Goal: Find specific page/section: Find specific page/section

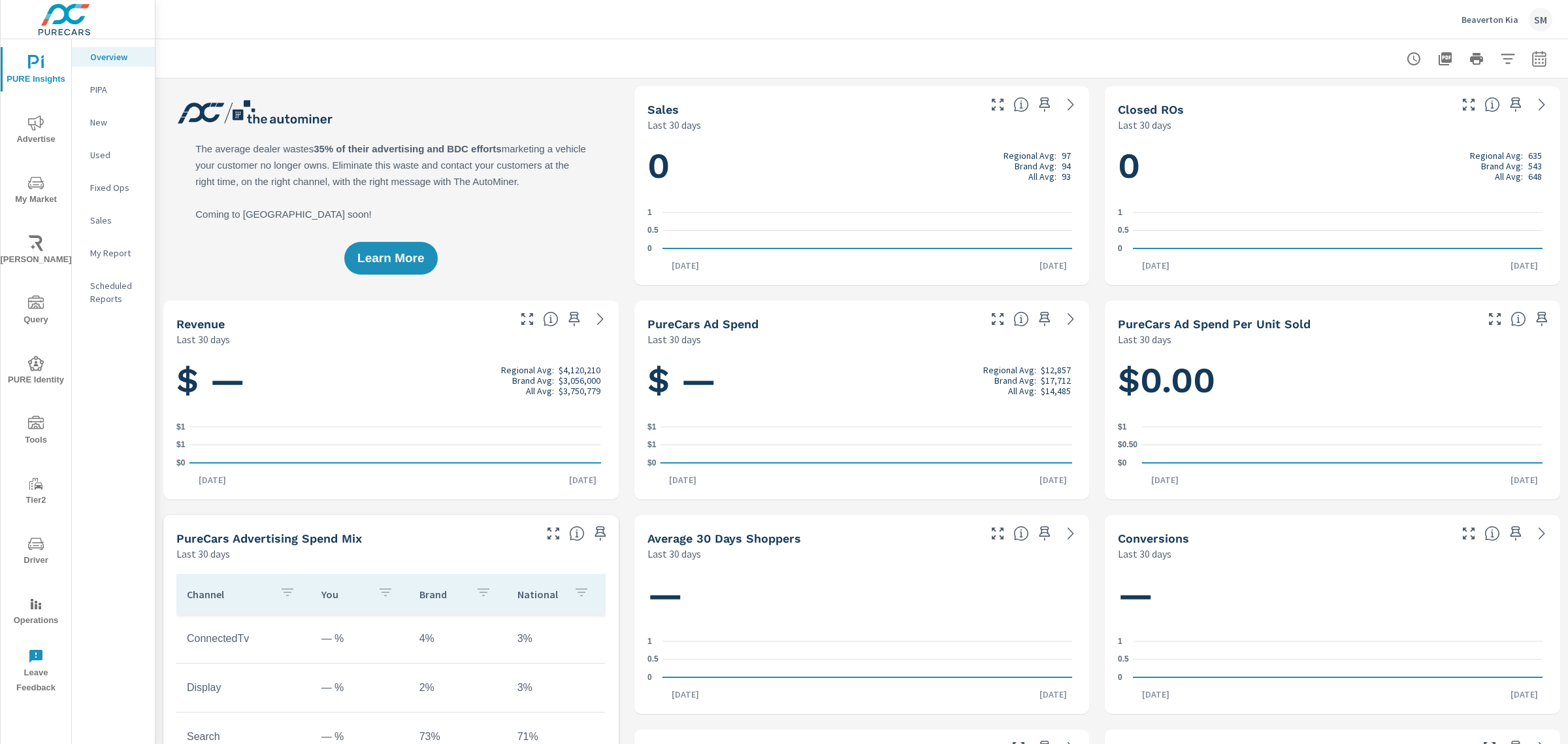
click at [33, 182] on icon "nav menu" at bounding box center [36, 183] width 16 height 16
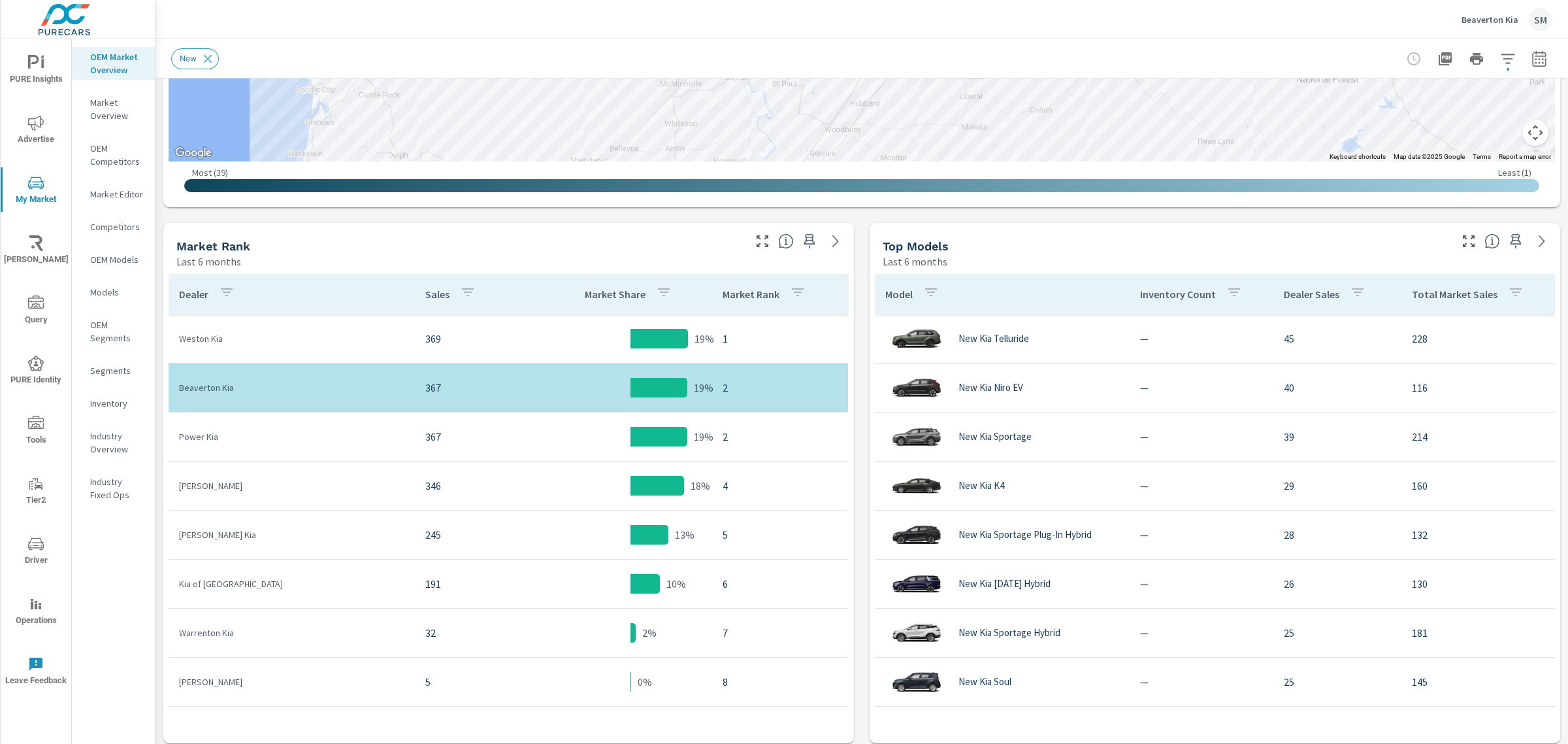
scroll to position [505, 0]
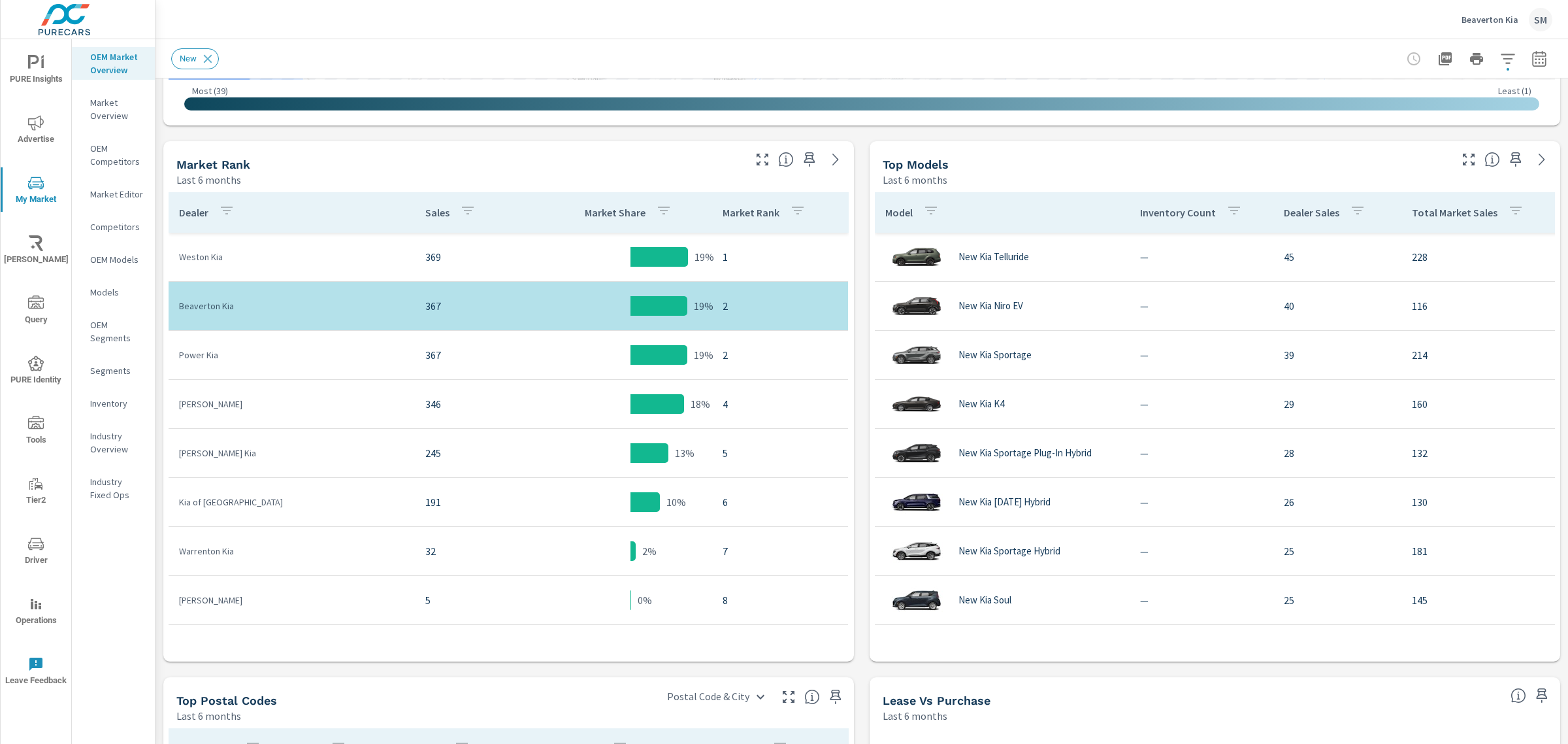
scroll to position [587, 0]
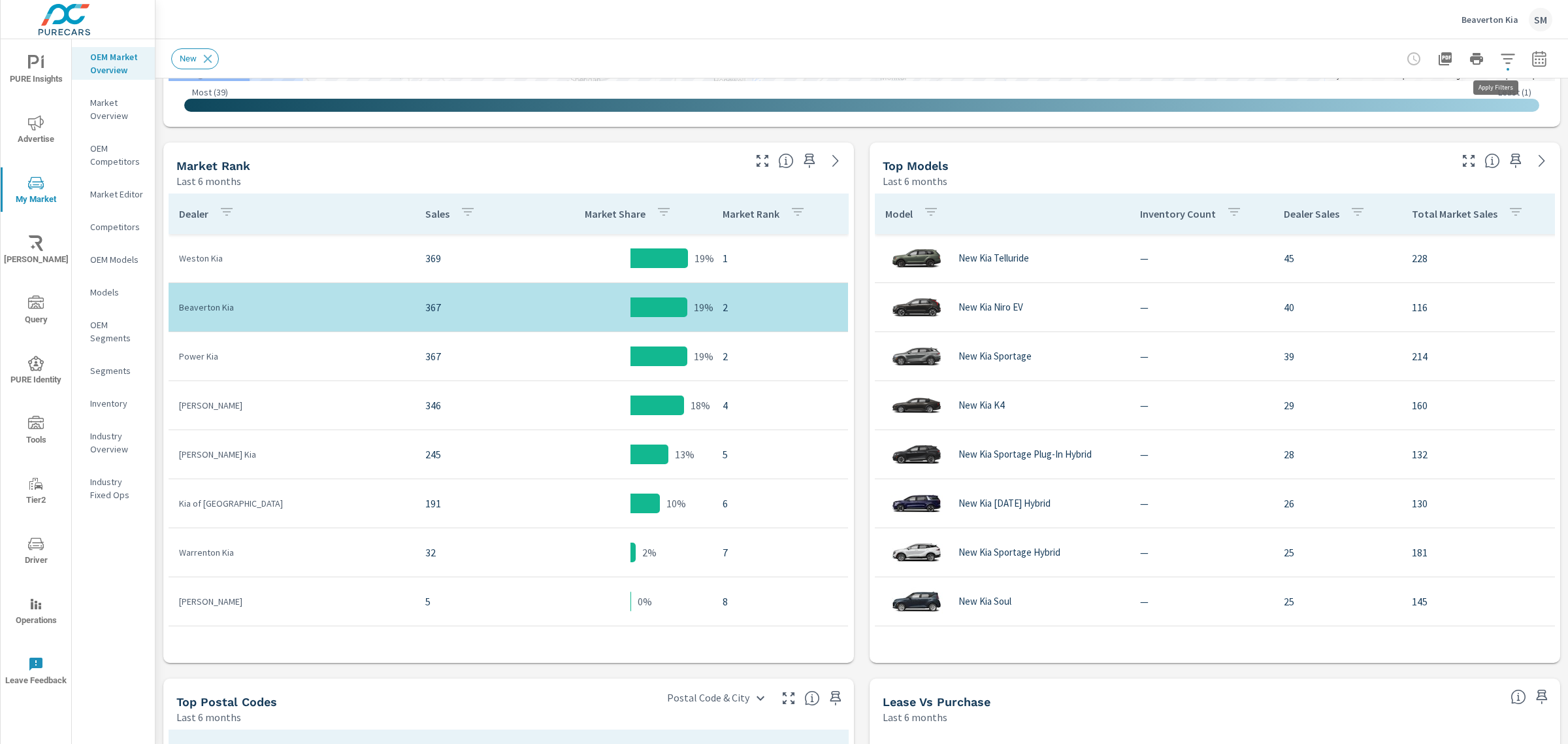
click at [1500, 64] on icon "button" at bounding box center [1508, 59] width 16 height 16
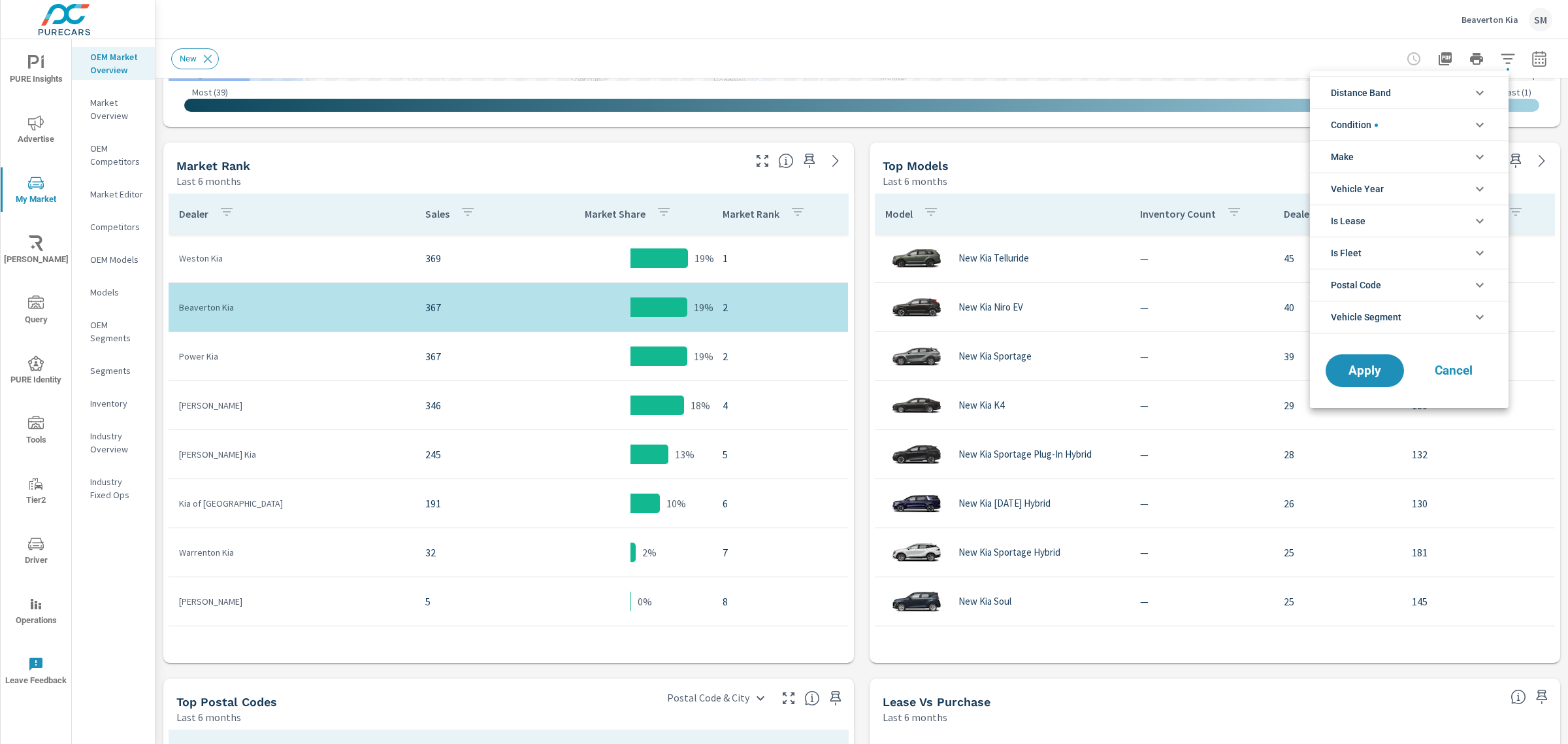
click at [1450, 121] on li "Condition" at bounding box center [1409, 125] width 199 height 32
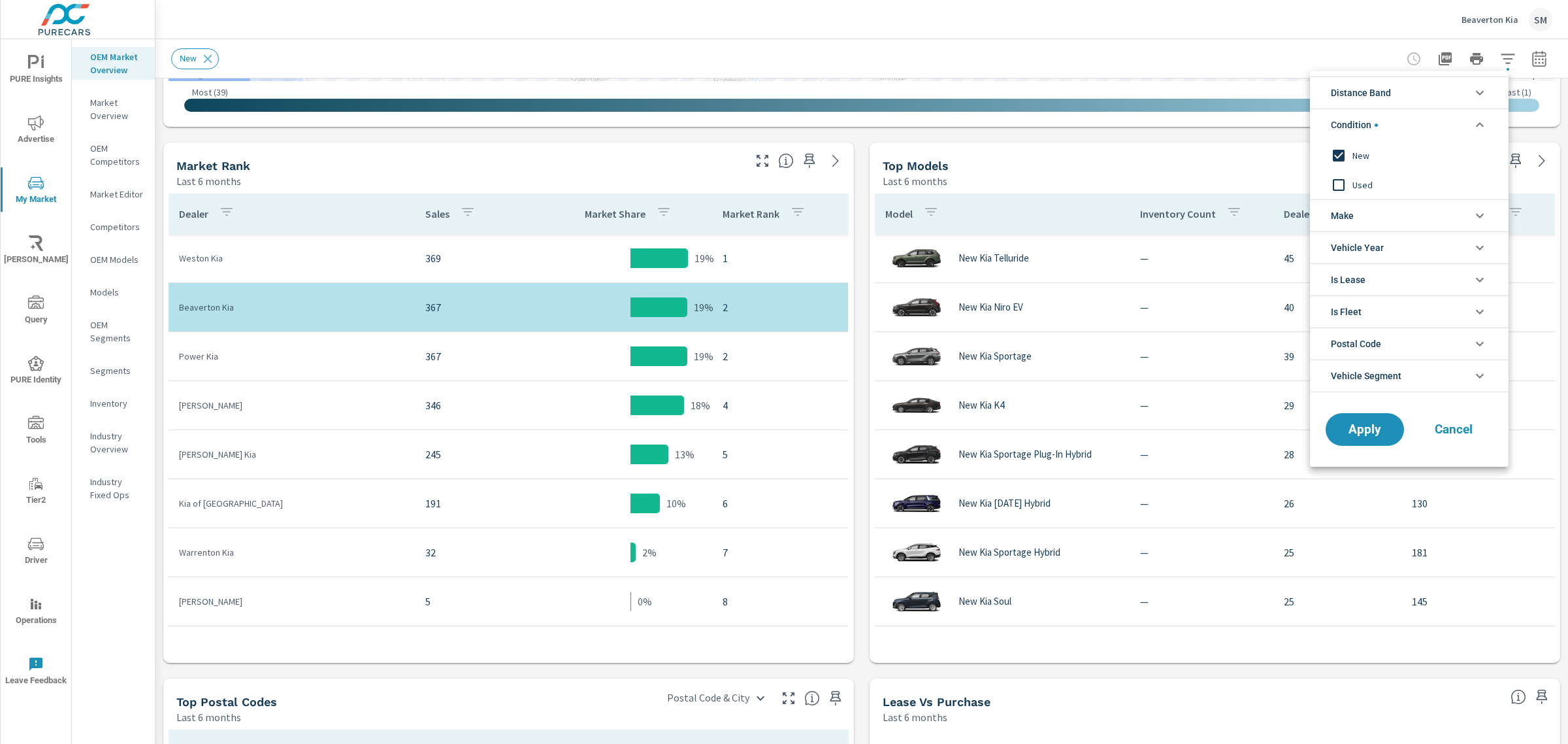
click at [1455, 220] on li "Make" at bounding box center [1409, 215] width 199 height 32
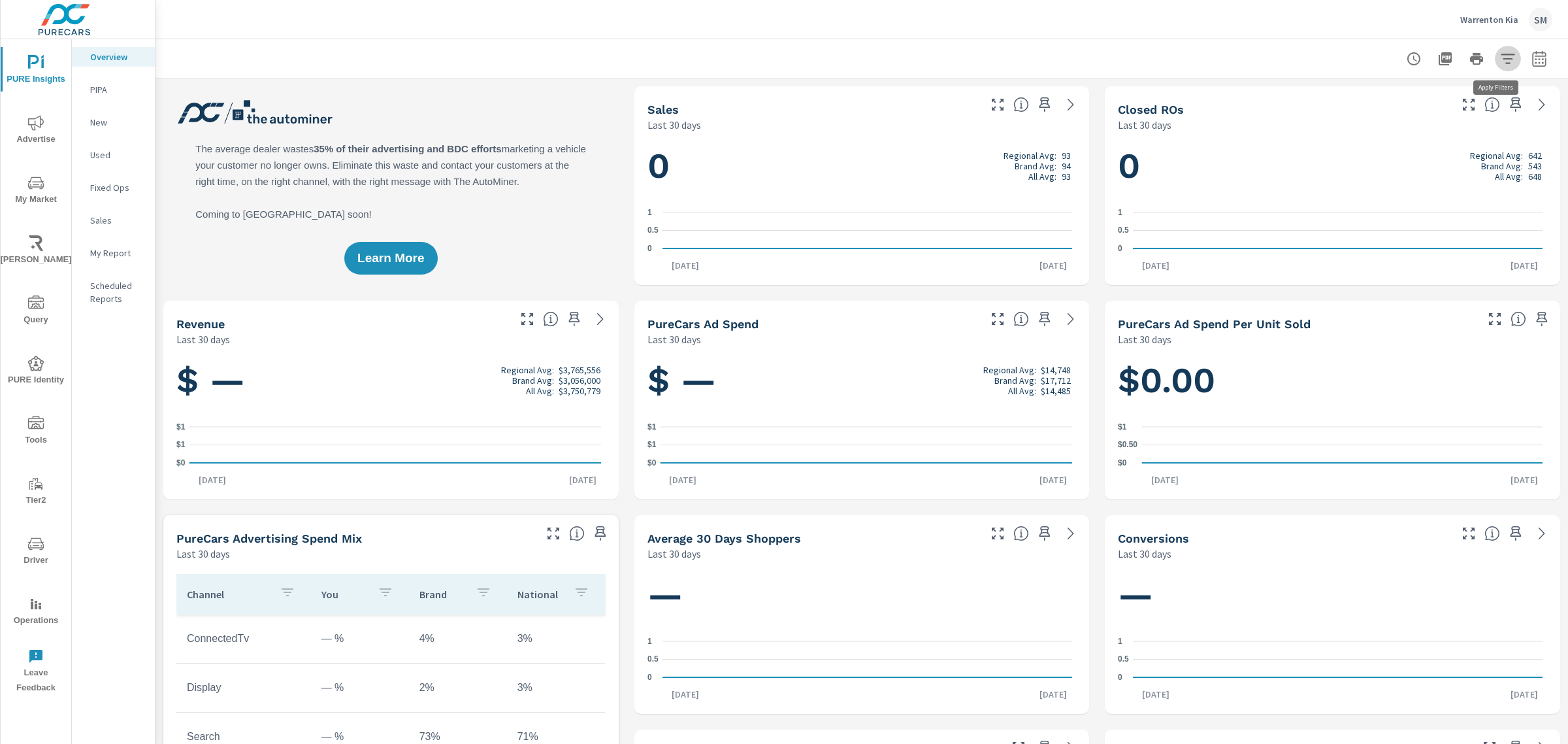
click at [1500, 64] on icon "button" at bounding box center [1508, 59] width 16 height 16
click at [1480, 96] on icon "filter options" at bounding box center [1480, 93] width 16 height 16
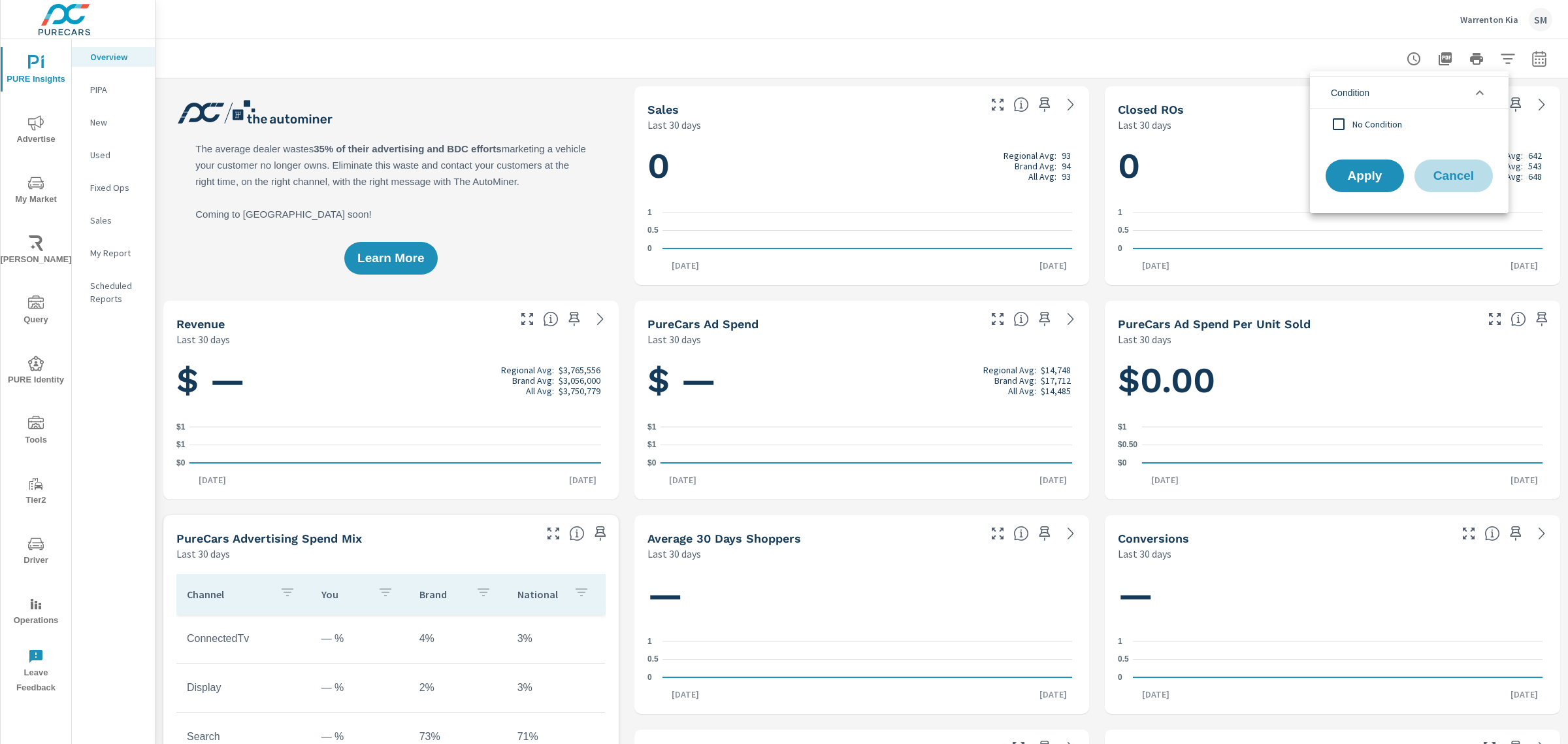
click at [1443, 174] on span "Cancel" at bounding box center [1454, 176] width 53 height 12
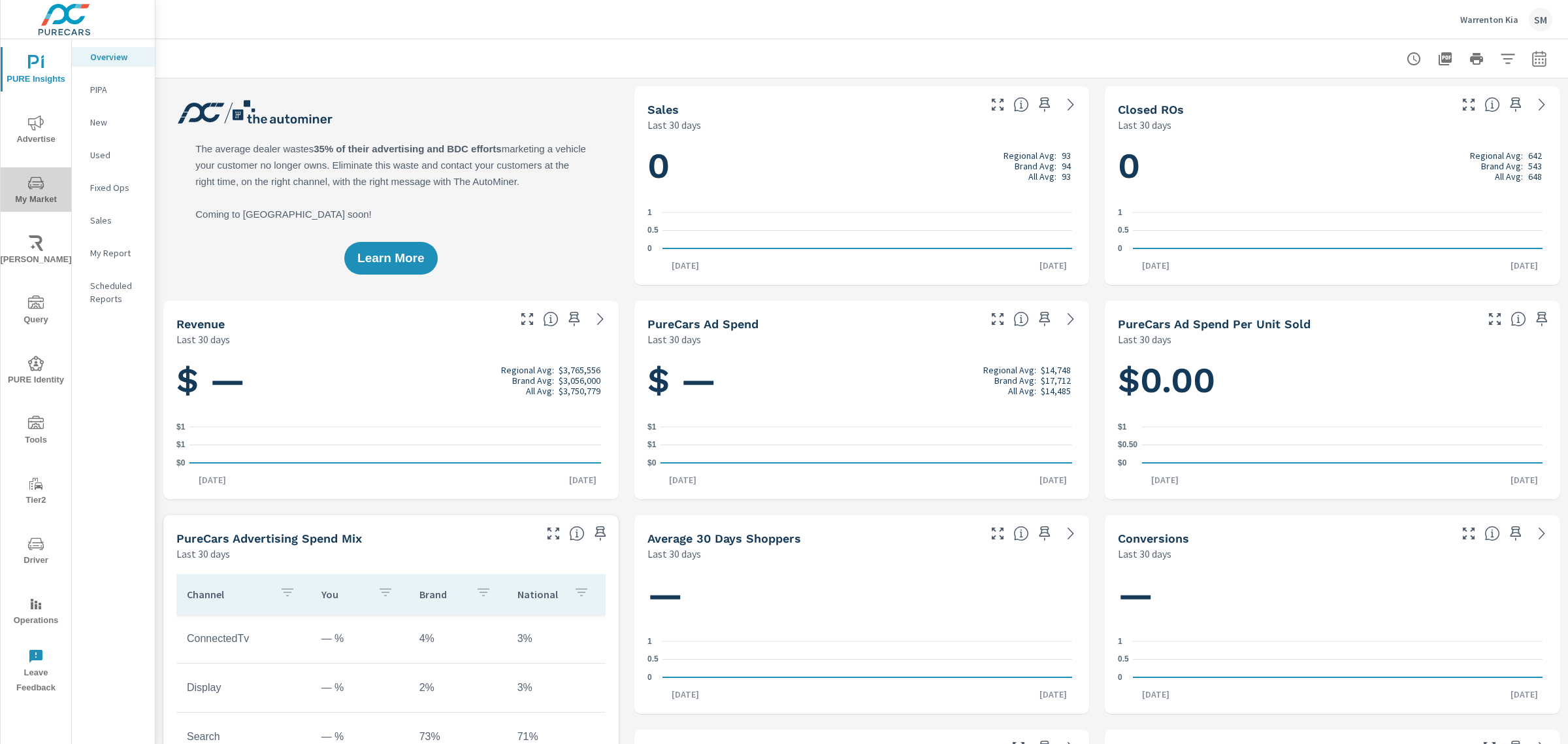
click at [35, 176] on icon "nav menu" at bounding box center [36, 183] width 16 height 16
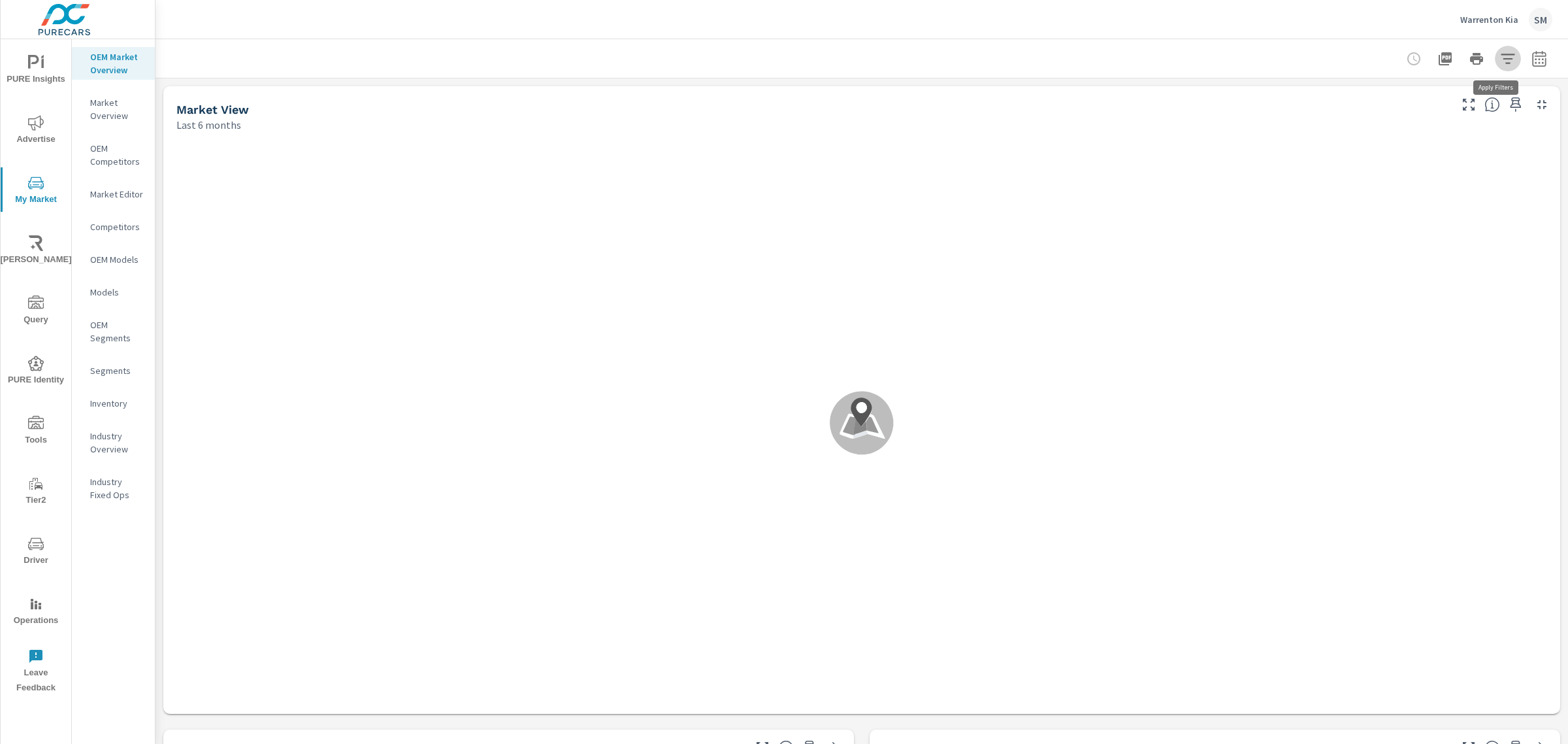
click at [1500, 60] on icon "button" at bounding box center [1508, 59] width 16 height 16
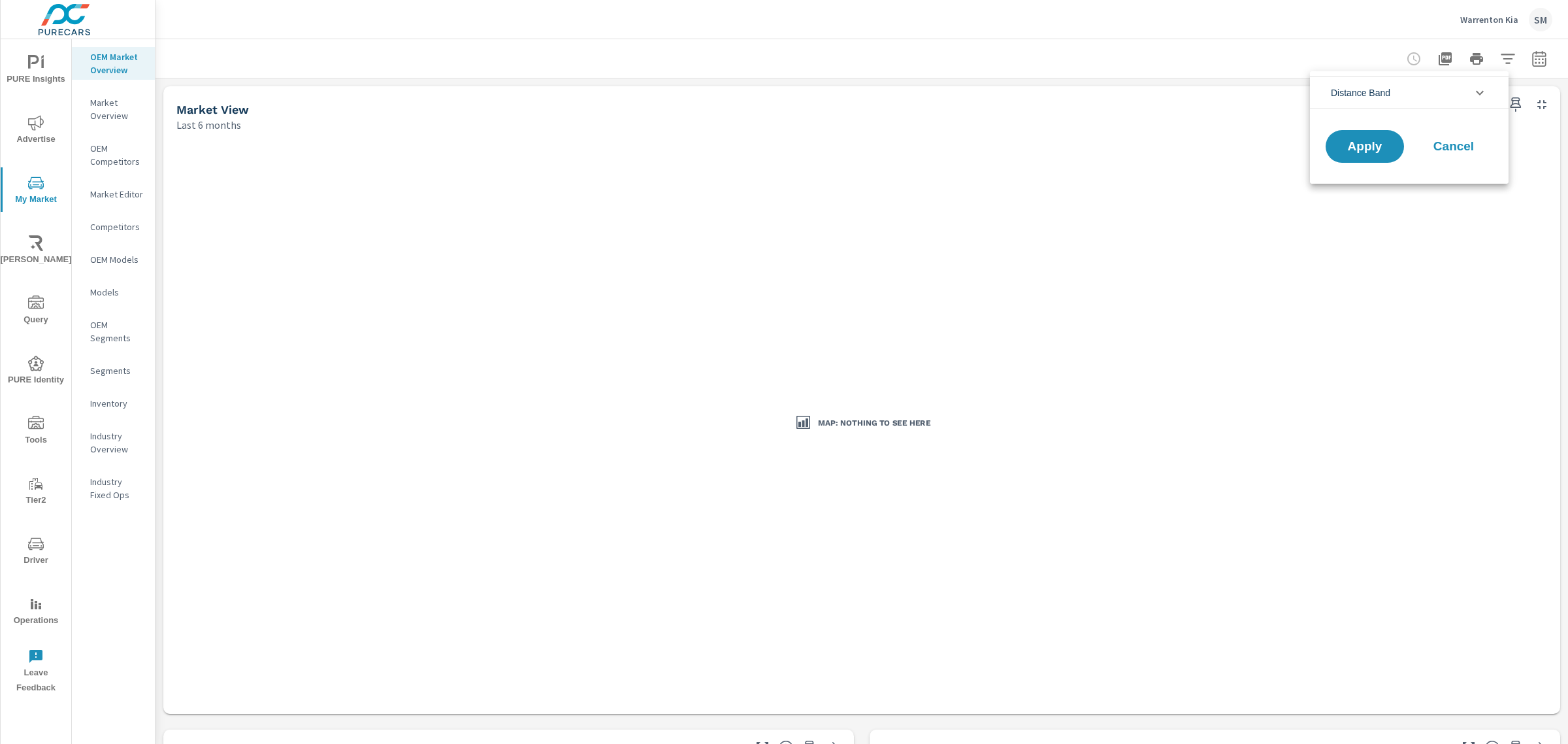
click at [1477, 87] on icon "filter options" at bounding box center [1480, 93] width 16 height 16
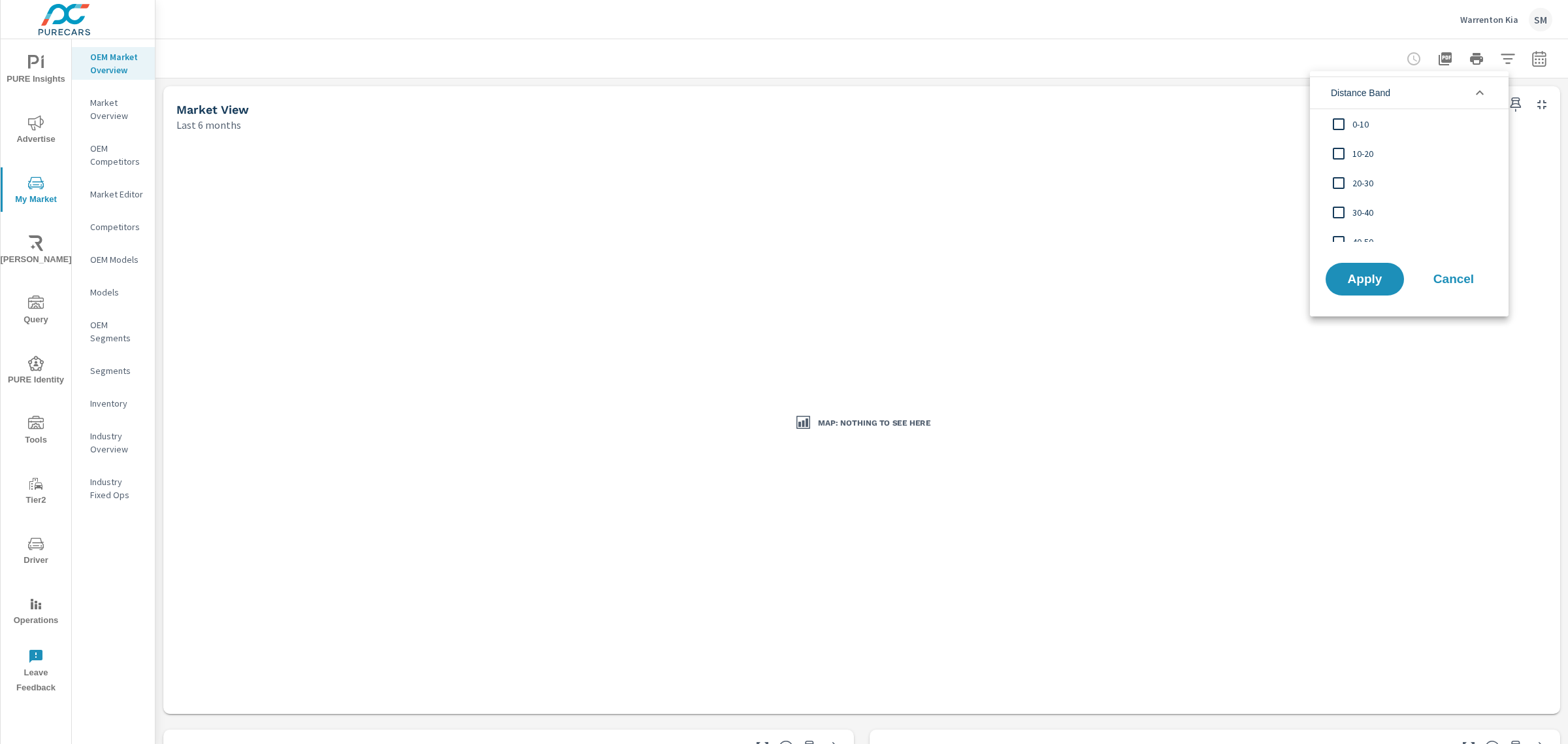
click at [1450, 279] on span "Cancel" at bounding box center [1454, 279] width 53 height 12
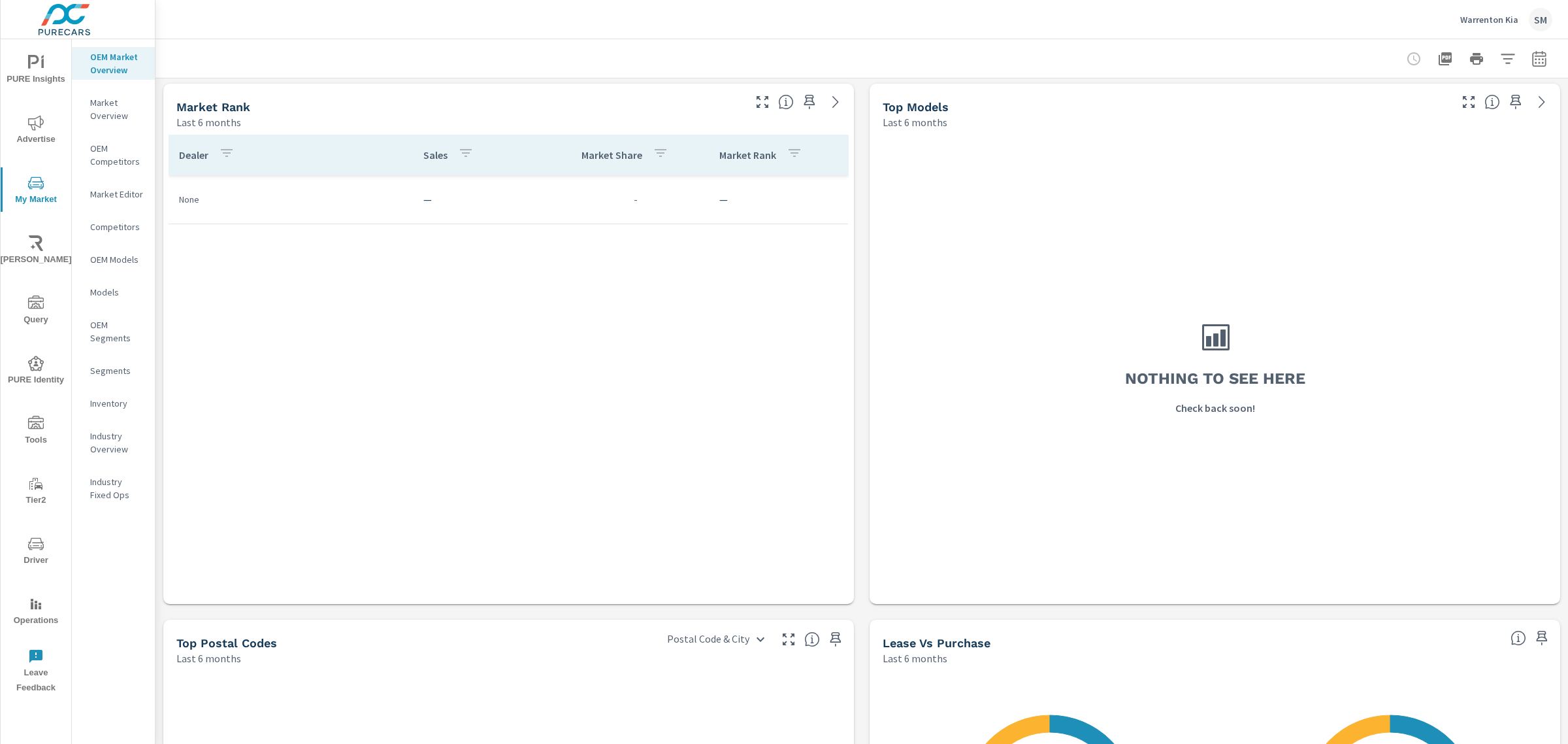
scroll to position [606, 0]
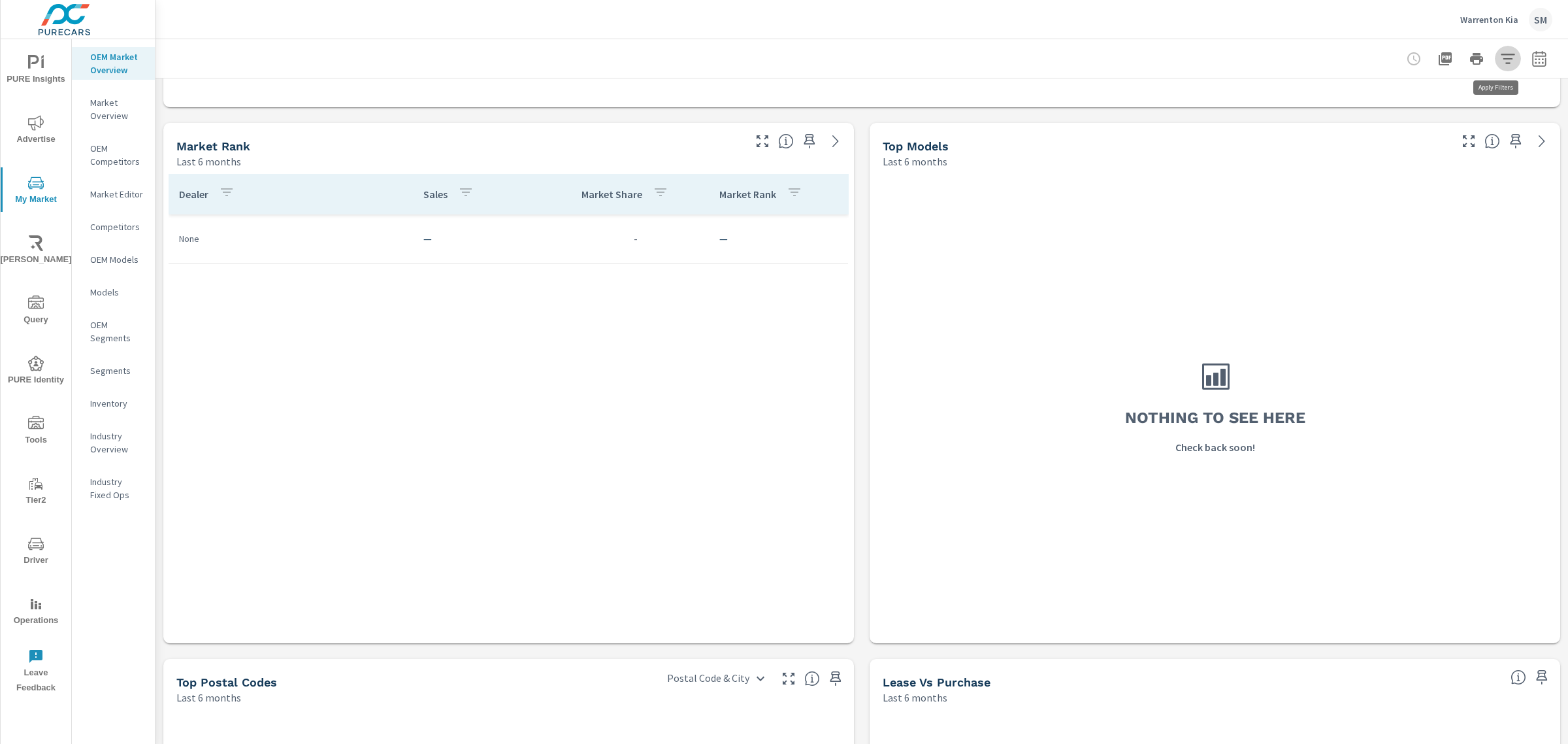
click at [1500, 61] on icon "button" at bounding box center [1508, 59] width 16 height 16
